Goal: Find specific page/section: Find specific page/section

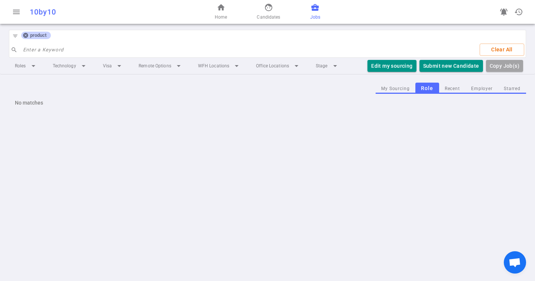
drag, startPoint x: 26, startPoint y: 34, endPoint x: 32, endPoint y: 35, distance: 6.4
click at [26, 34] on icon at bounding box center [25, 35] width 5 height 5
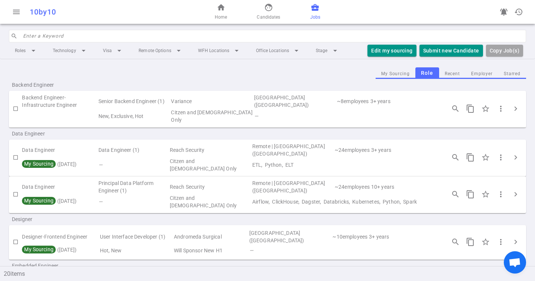
click at [69, 36] on input "search" at bounding box center [272, 36] width 499 height 12
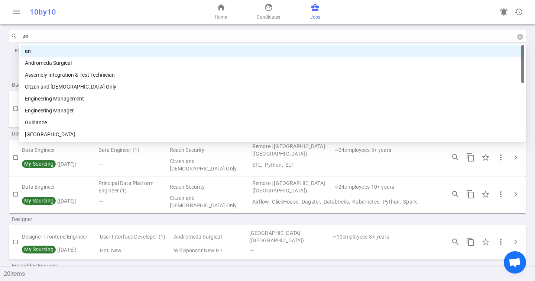
type input "and"
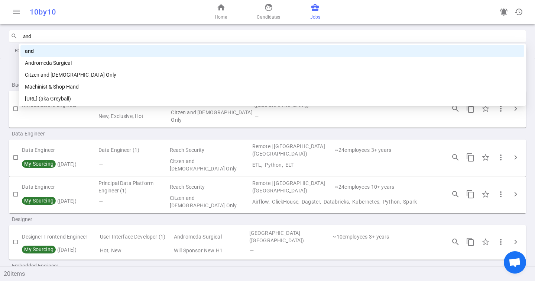
click at [61, 57] on div "Andromeda Surgical" at bounding box center [272, 63] width 504 height 12
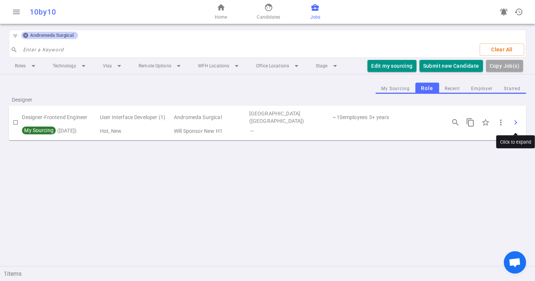
click at [519, 120] on span "chevron_right" at bounding box center [515, 122] width 9 height 9
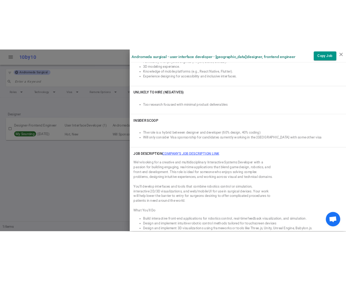
scroll to position [441, 0]
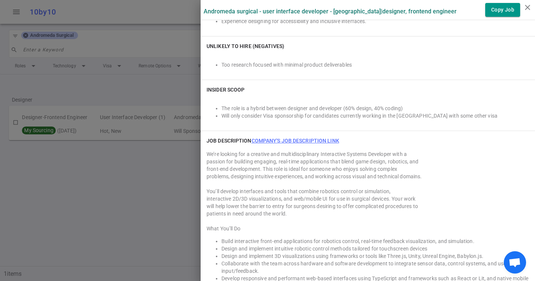
click at [329, 137] on link "Company's job description link" at bounding box center [296, 140] width 88 height 6
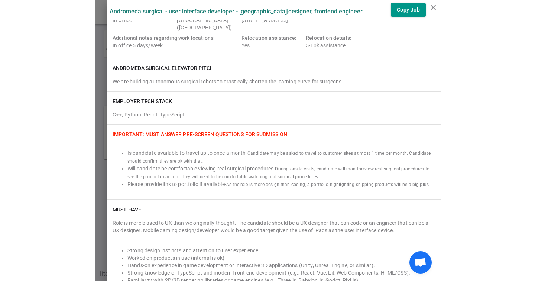
scroll to position [97, 0]
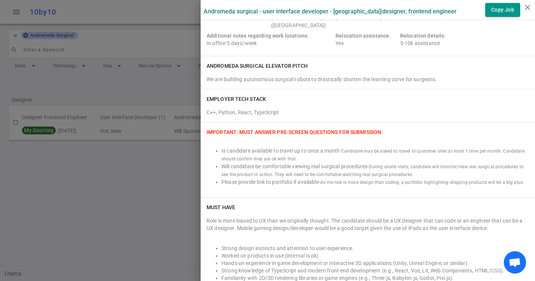
click at [177, 64] on div at bounding box center [267, 140] width 535 height 281
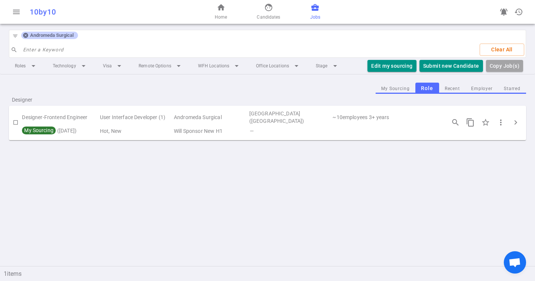
click at [25, 36] on icon at bounding box center [25, 35] width 5 height 5
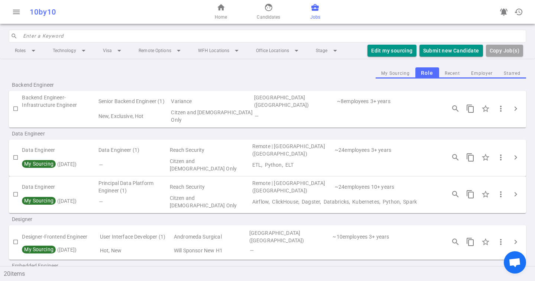
click at [25, 36] on input "search" at bounding box center [272, 36] width 499 height 12
click at [35, 36] on input "search" at bounding box center [272, 36] width 499 height 12
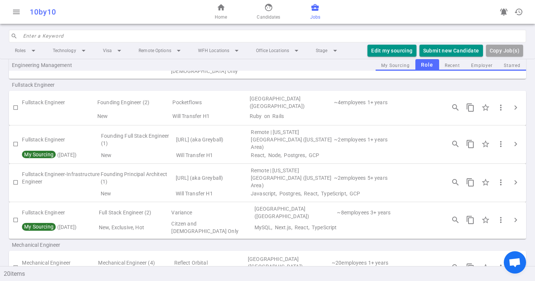
scroll to position [346, 0]
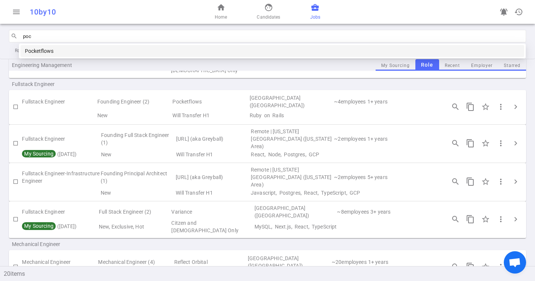
type input "pock"
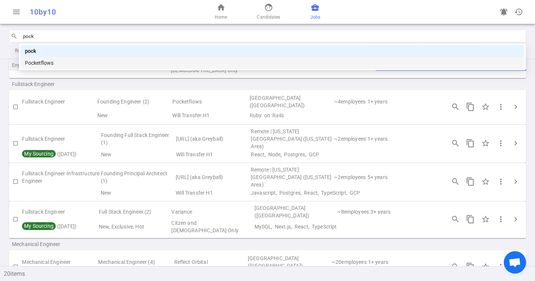
click at [151, 63] on div "Pocketflows" at bounding box center [272, 63] width 495 height 8
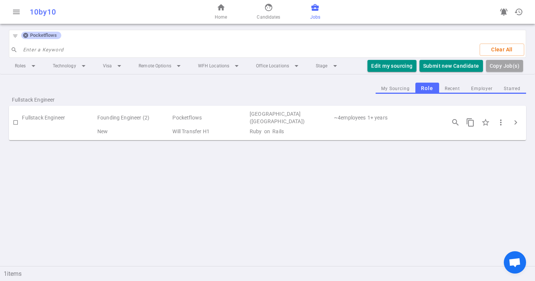
scroll to position [0, 0]
